Goal: Task Accomplishment & Management: Manage account settings

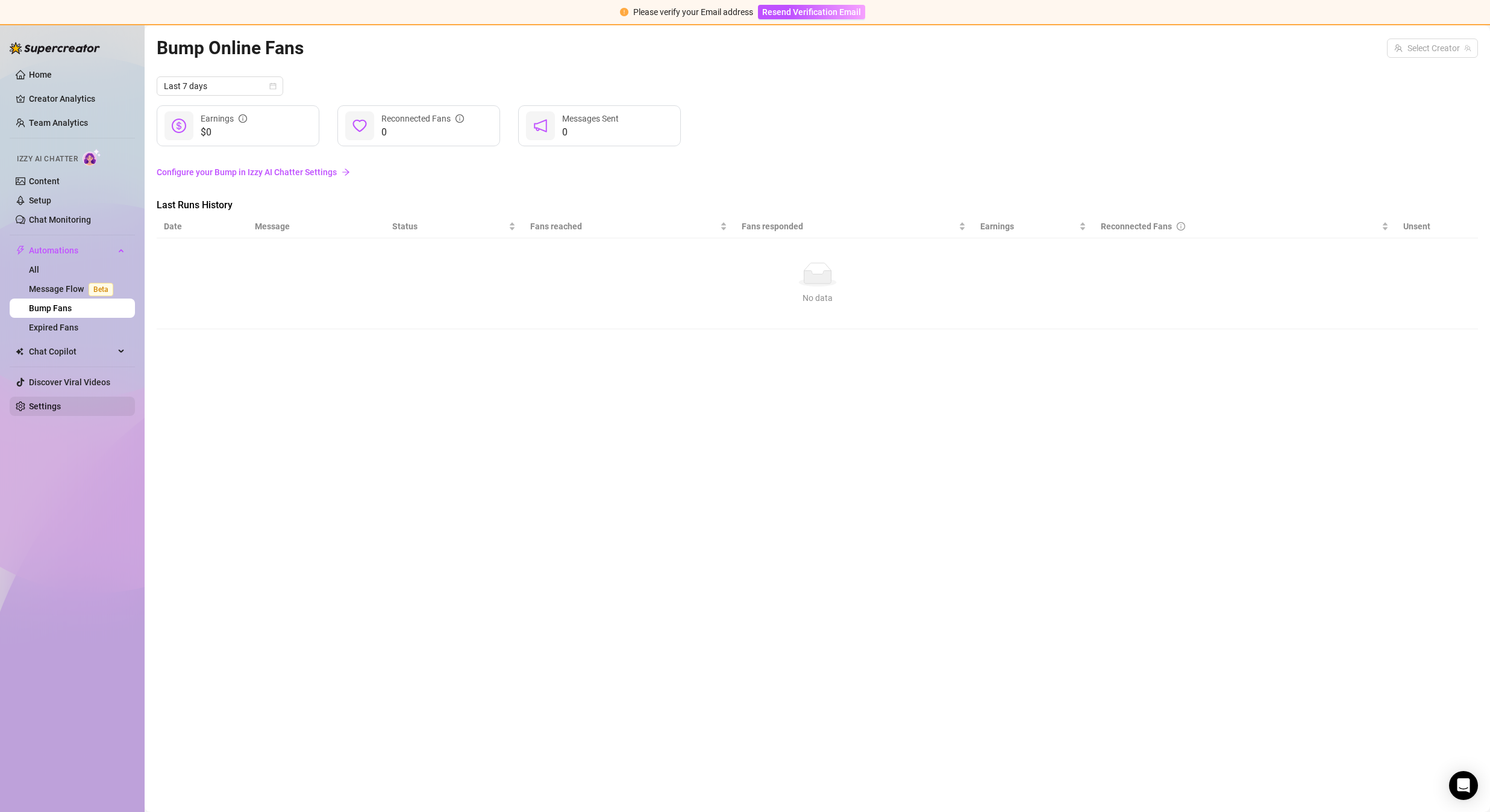
click at [60, 408] on link "Settings" at bounding box center [44, 406] width 32 height 9
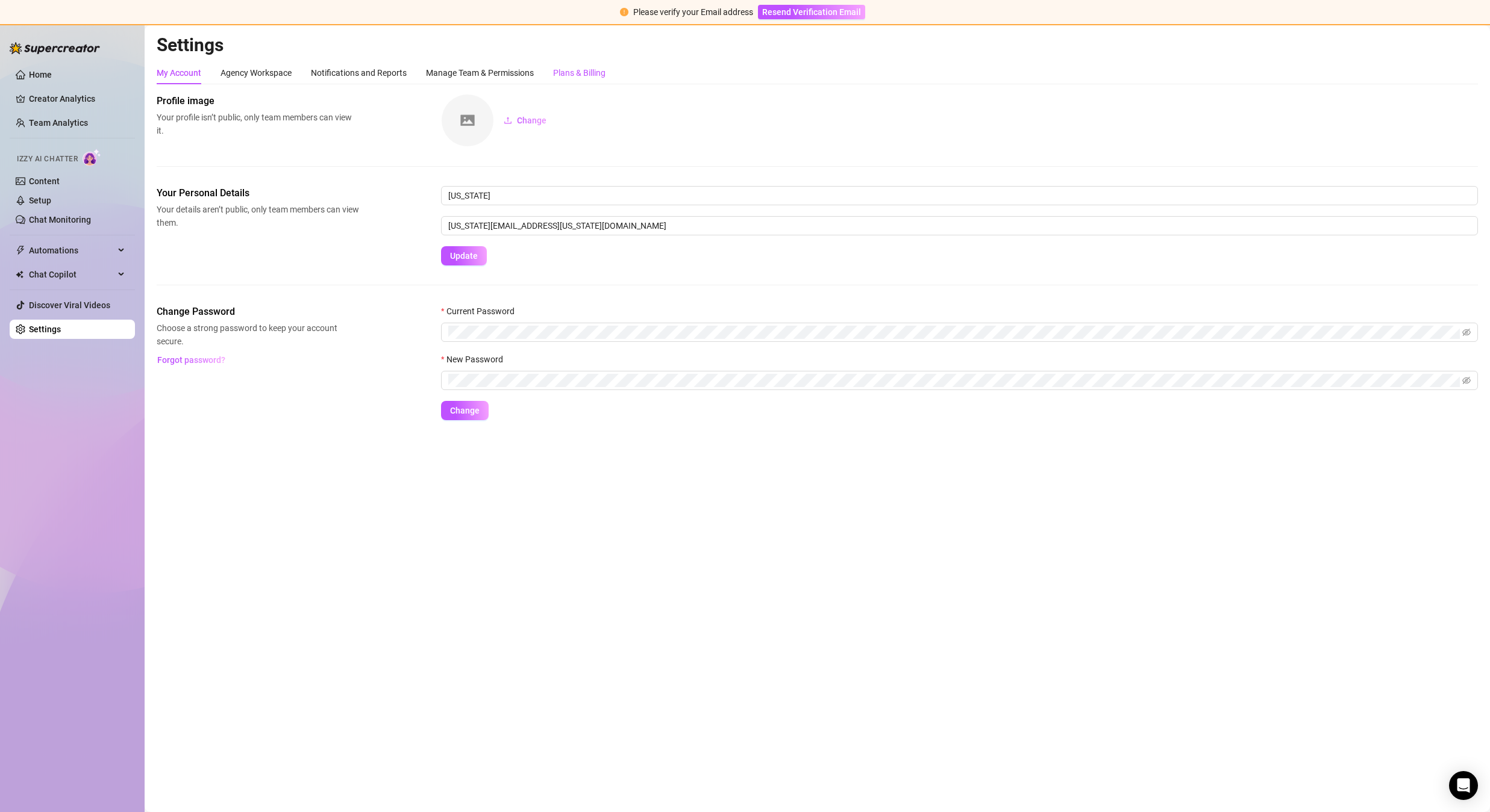
click at [564, 71] on div "Plans & Billing" at bounding box center [580, 72] width 52 height 13
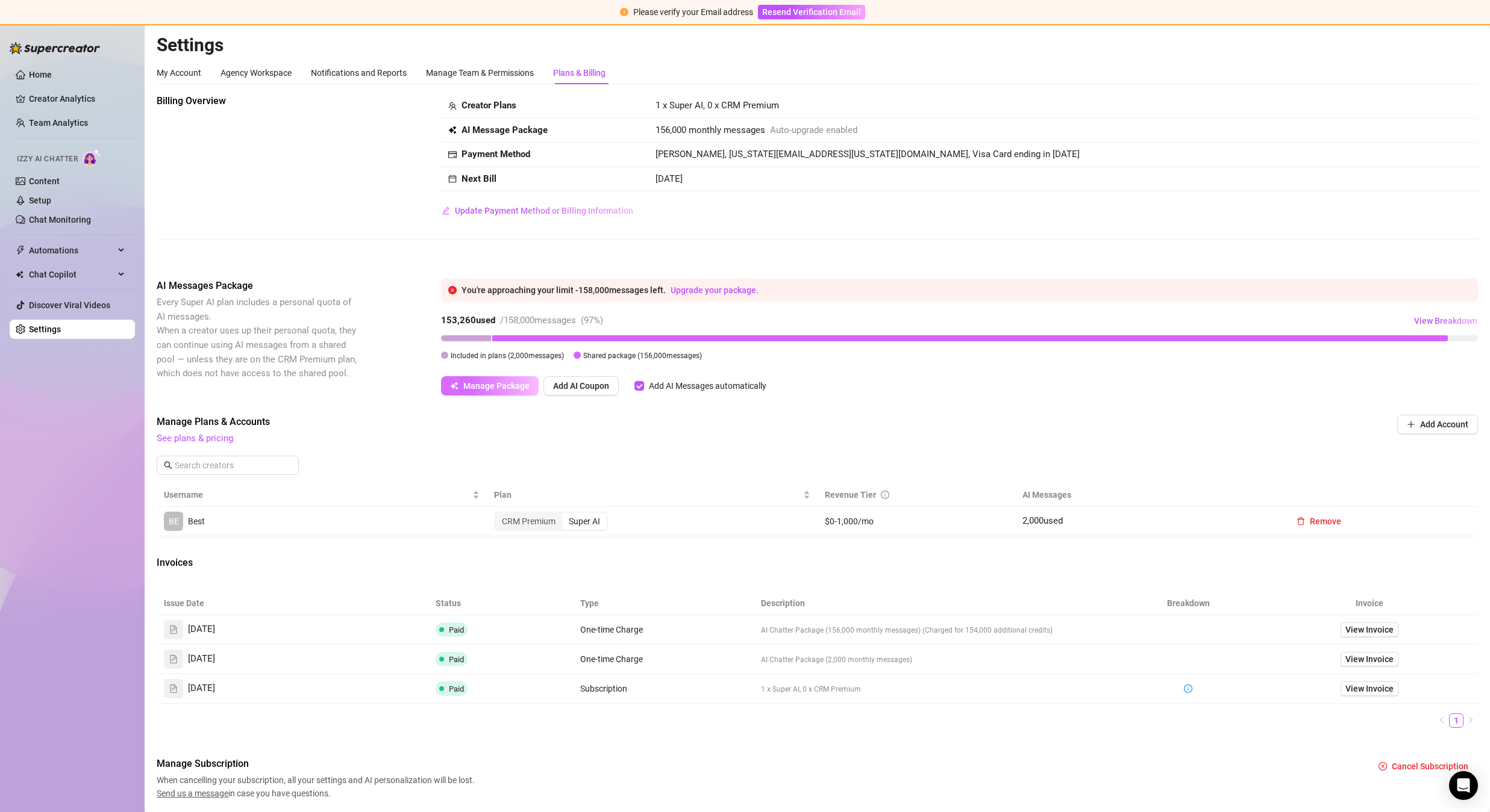
click at [487, 383] on span "Manage Package" at bounding box center [496, 386] width 66 height 9
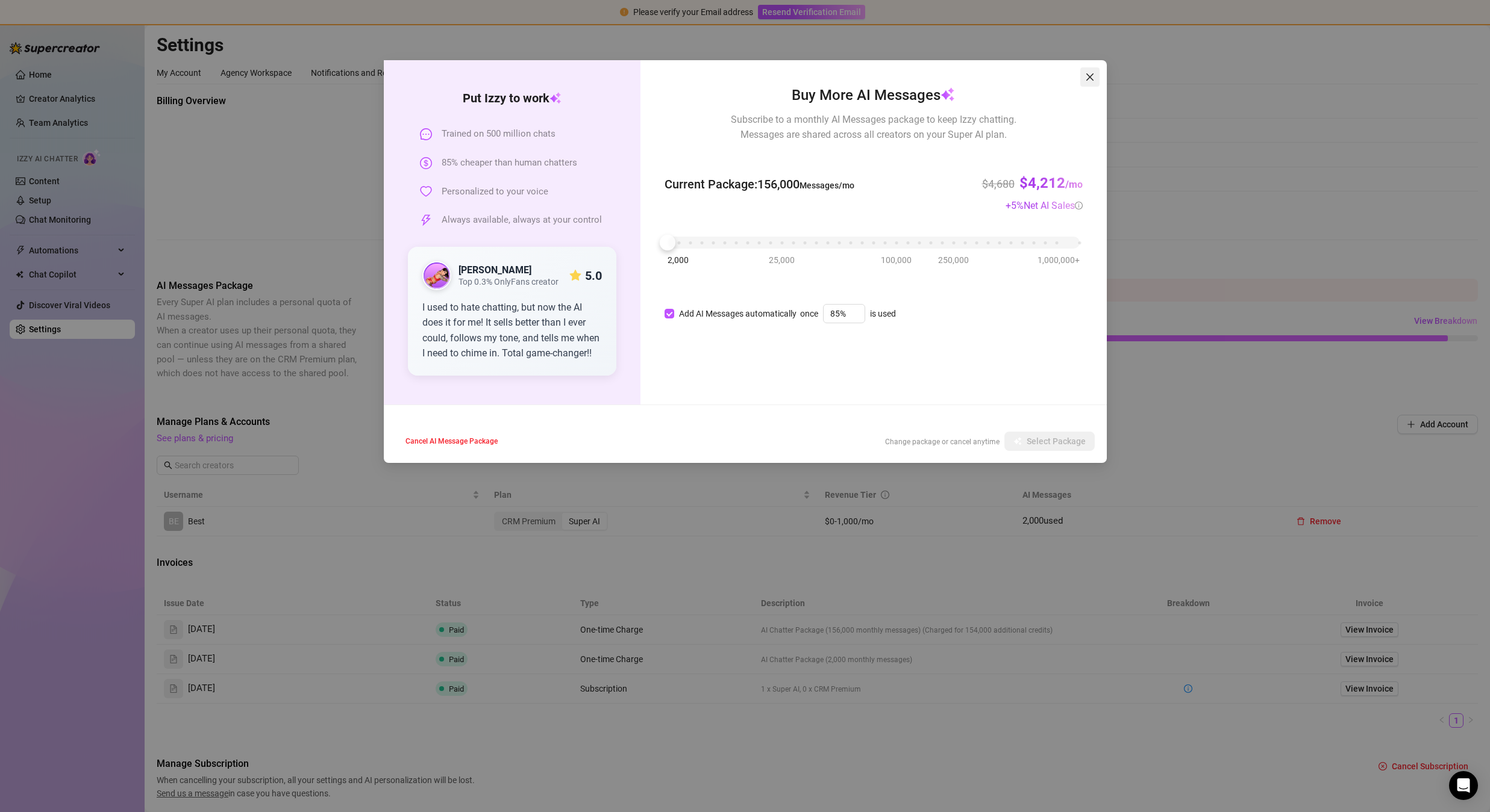
click at [1092, 75] on icon "close" at bounding box center [1089, 77] width 7 height 7
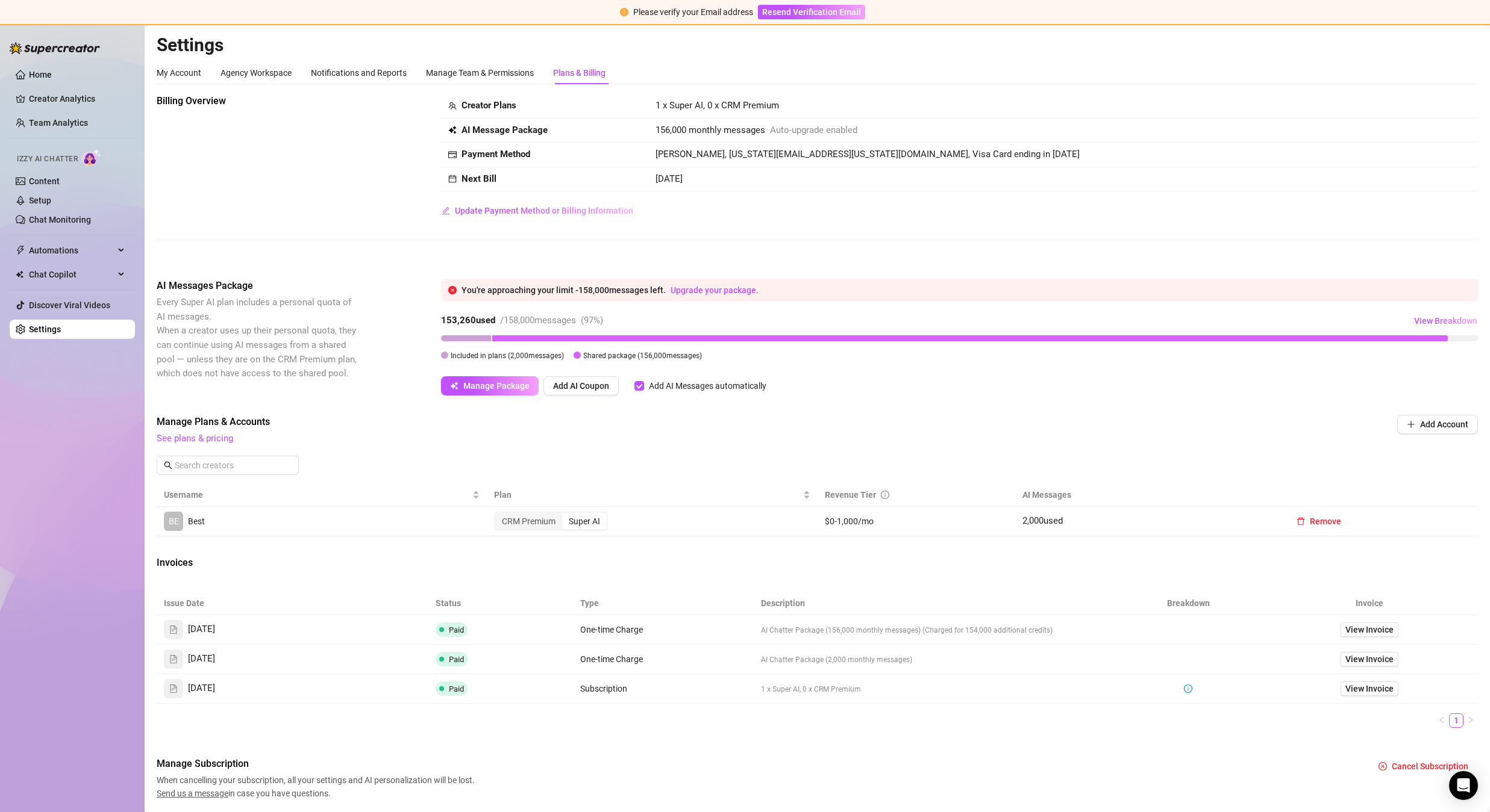
click at [687, 42] on h2 "Settings" at bounding box center [817, 45] width 1321 height 23
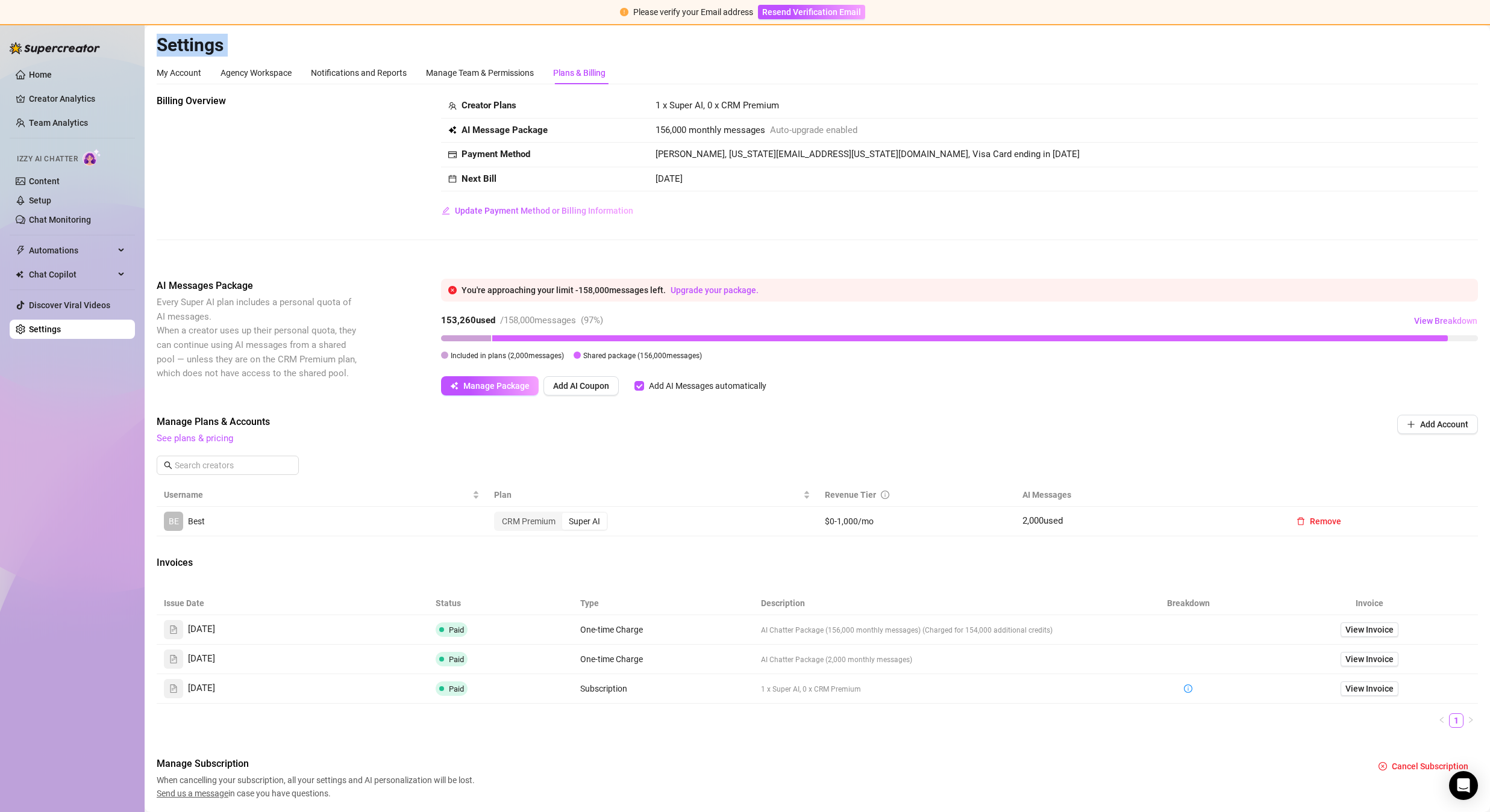
click at [687, 42] on h2 "Settings" at bounding box center [817, 45] width 1321 height 23
click at [469, 26] on main "Settings My Account Agency Workspace Notifications and Reports Manage Team & Pe…" at bounding box center [817, 438] width 1345 height 826
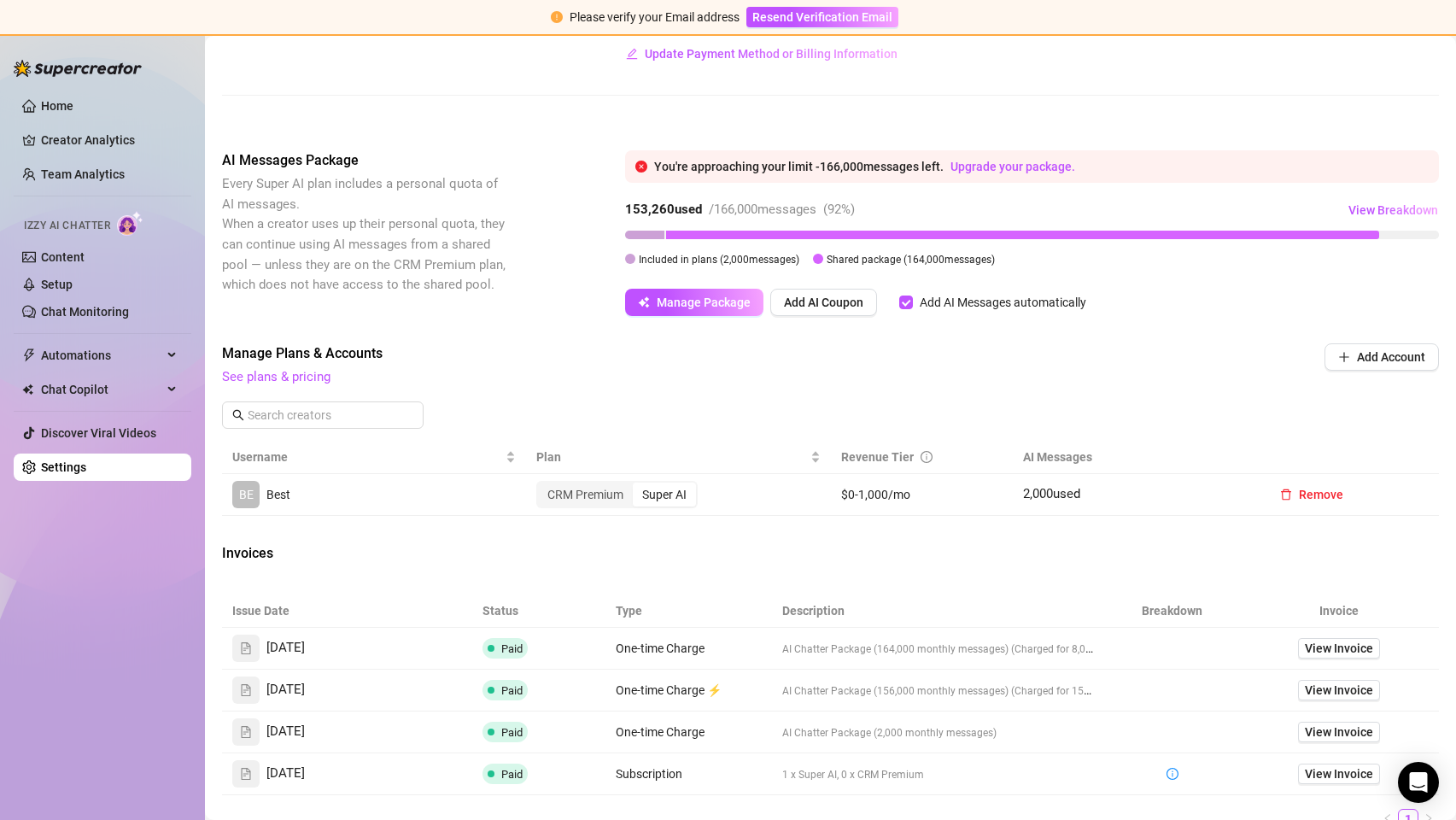
scroll to position [243, 0]
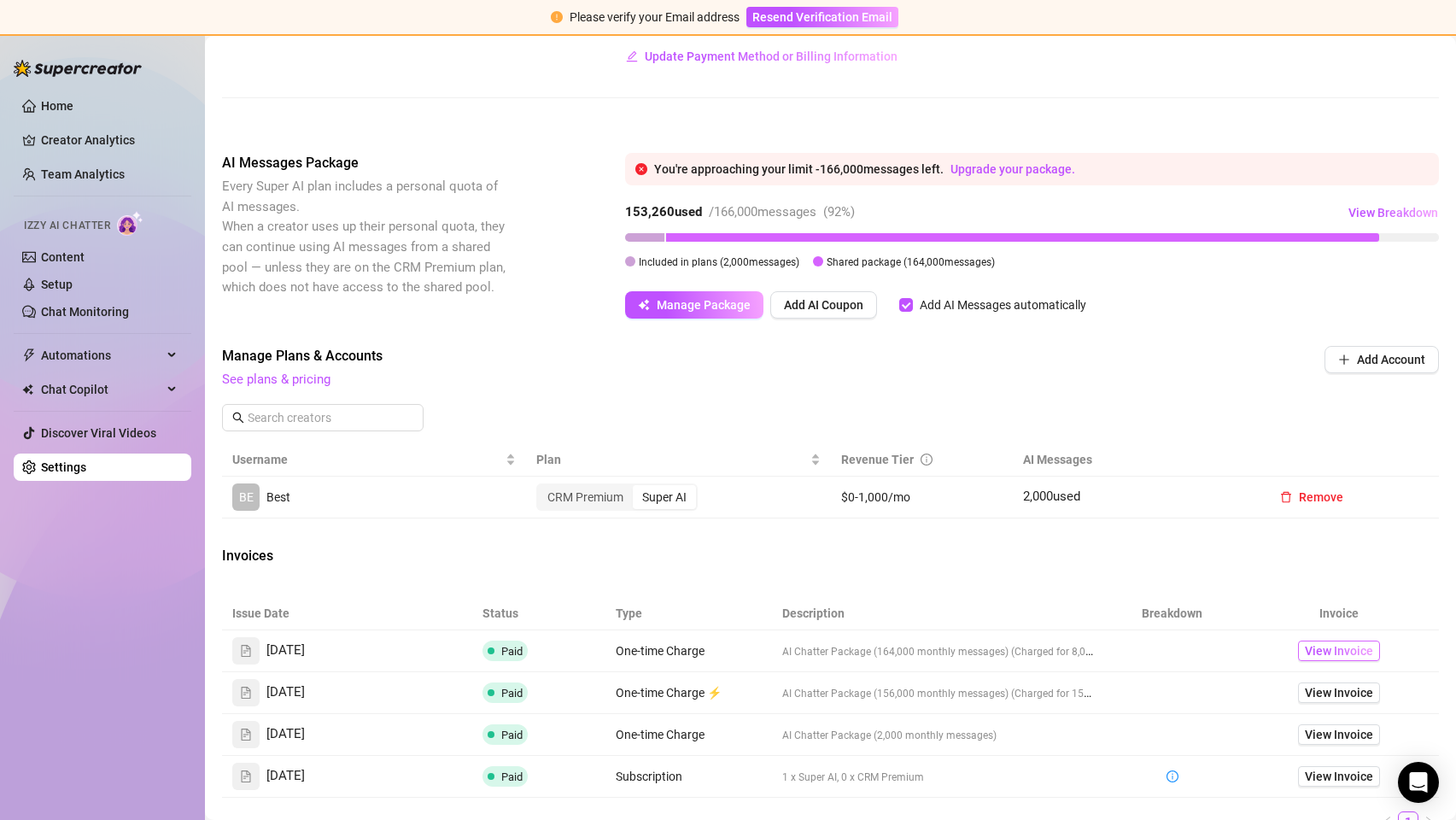
click at [1344, 648] on span "View Invoice" at bounding box center [1338, 650] width 68 height 19
